Goal: Information Seeking & Learning: Learn about a topic

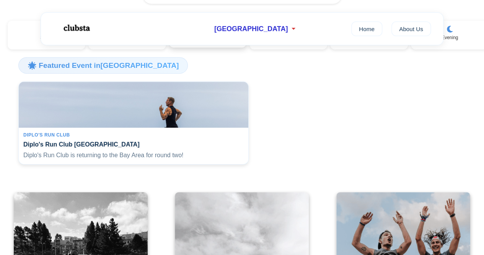
scroll to position [134, 0]
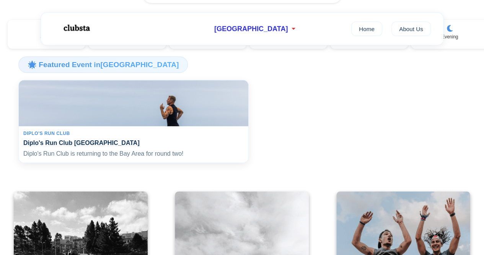
click at [209, 150] on div "Diplo's Run Club Diplo's Run Club San Francisco Diplo's Run Club is returning t…" at bounding box center [134, 144] width 230 height 37
click at [206, 156] on p "Diplo's Run Club is returning to the Bay Area for round two!" at bounding box center [133, 153] width 220 height 8
click at [203, 95] on img at bounding box center [133, 102] width 237 height 47
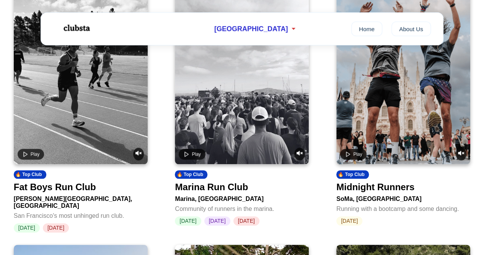
scroll to position [352, 0]
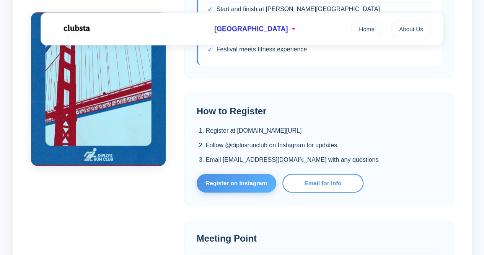
scroll to position [422, 0]
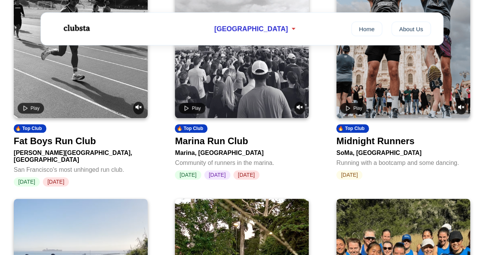
scroll to position [388, 0]
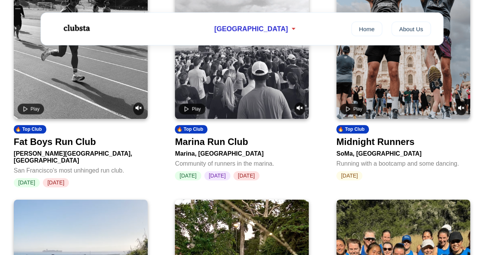
click at [250, 139] on div "Marina Run Club" at bounding box center [242, 140] width 134 height 14
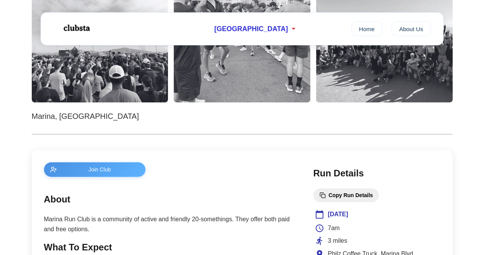
click at [95, 75] on img at bounding box center [100, 34] width 137 height 137
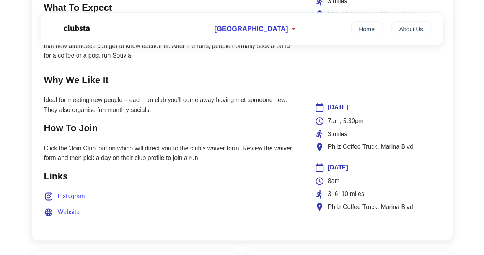
scroll to position [429, 0]
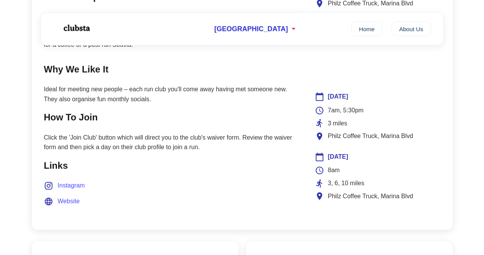
click at [70, 182] on span "Instagram" at bounding box center [71, 185] width 27 height 10
click at [65, 200] on span "Website" at bounding box center [69, 201] width 22 height 10
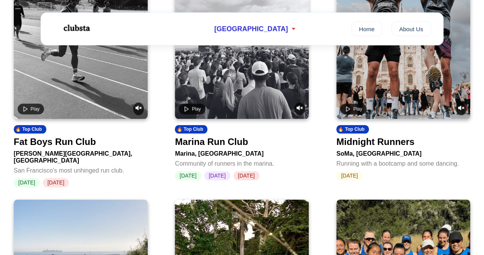
scroll to position [390, 0]
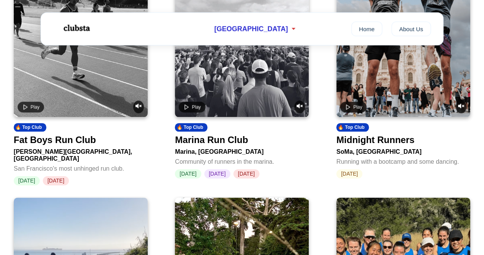
click at [393, 145] on div "Midnight Runners" at bounding box center [375, 139] width 78 height 11
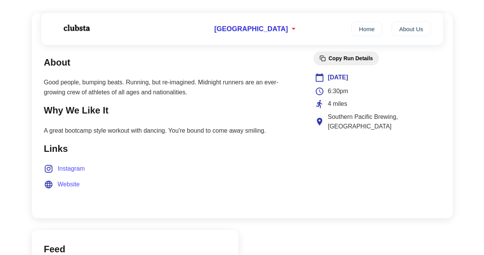
scroll to position [316, 0]
click at [73, 180] on span "Website" at bounding box center [69, 184] width 22 height 10
